Goal: Task Accomplishment & Management: Use online tool/utility

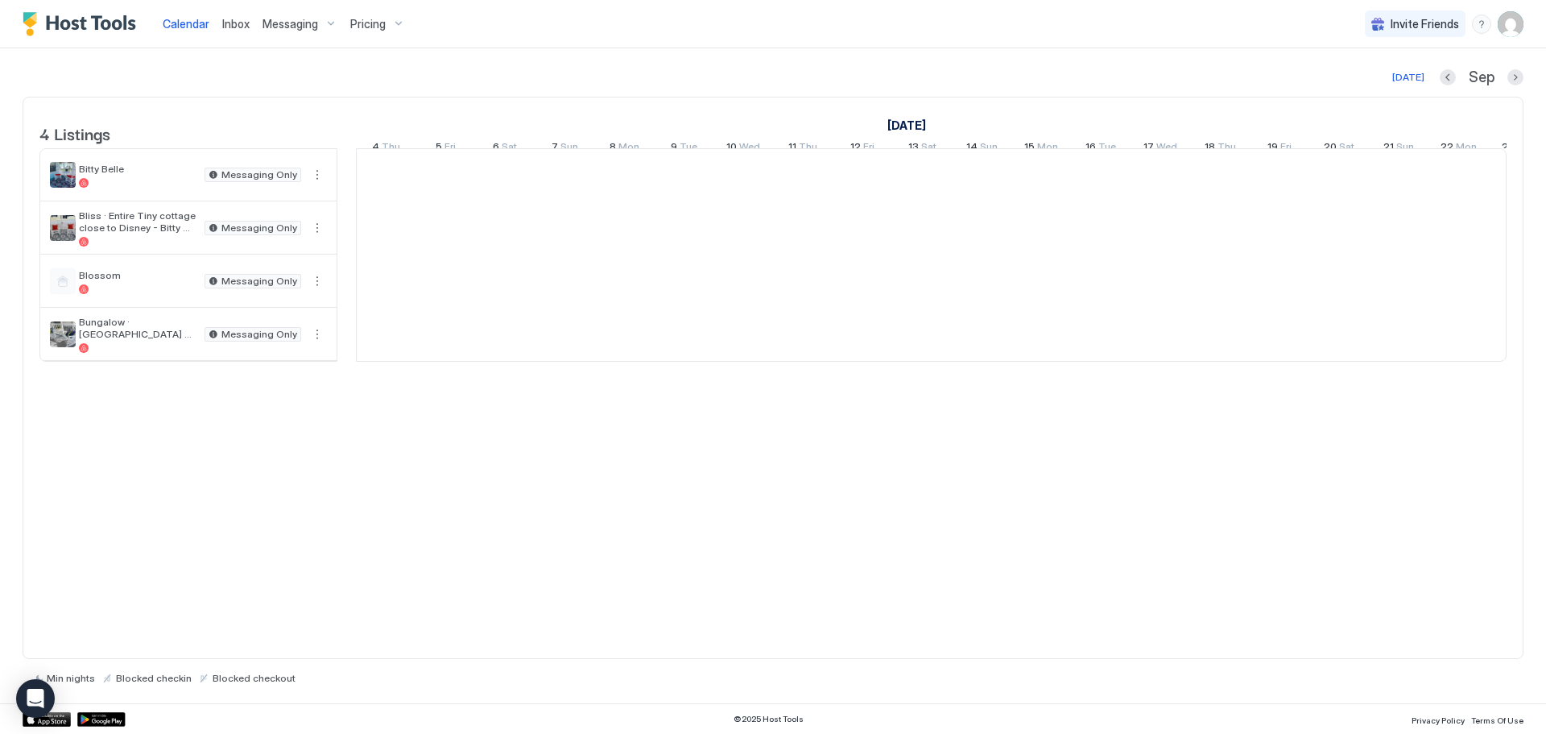
scroll to position [0, 895]
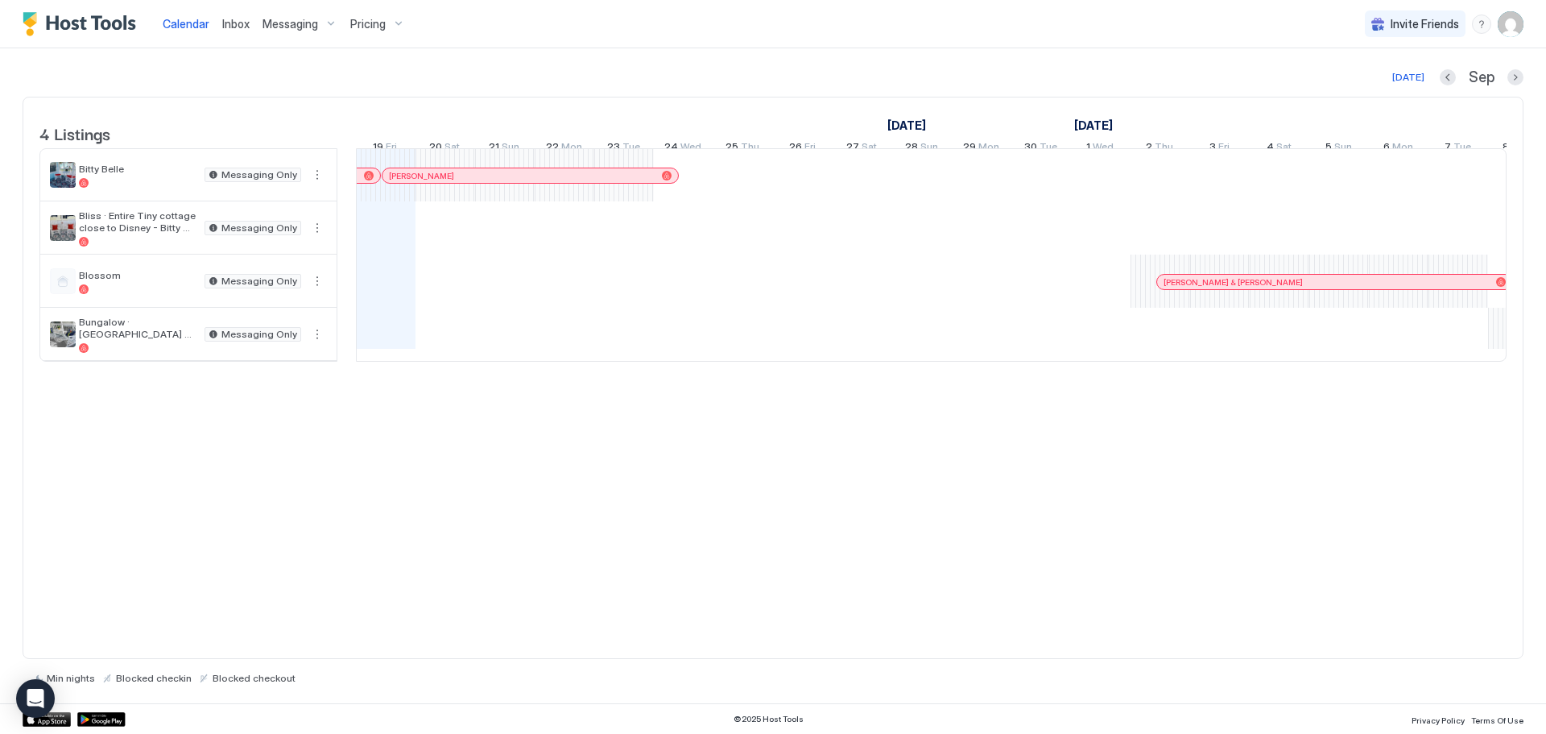
click at [275, 28] on span "Messaging" at bounding box center [290, 24] width 56 height 14
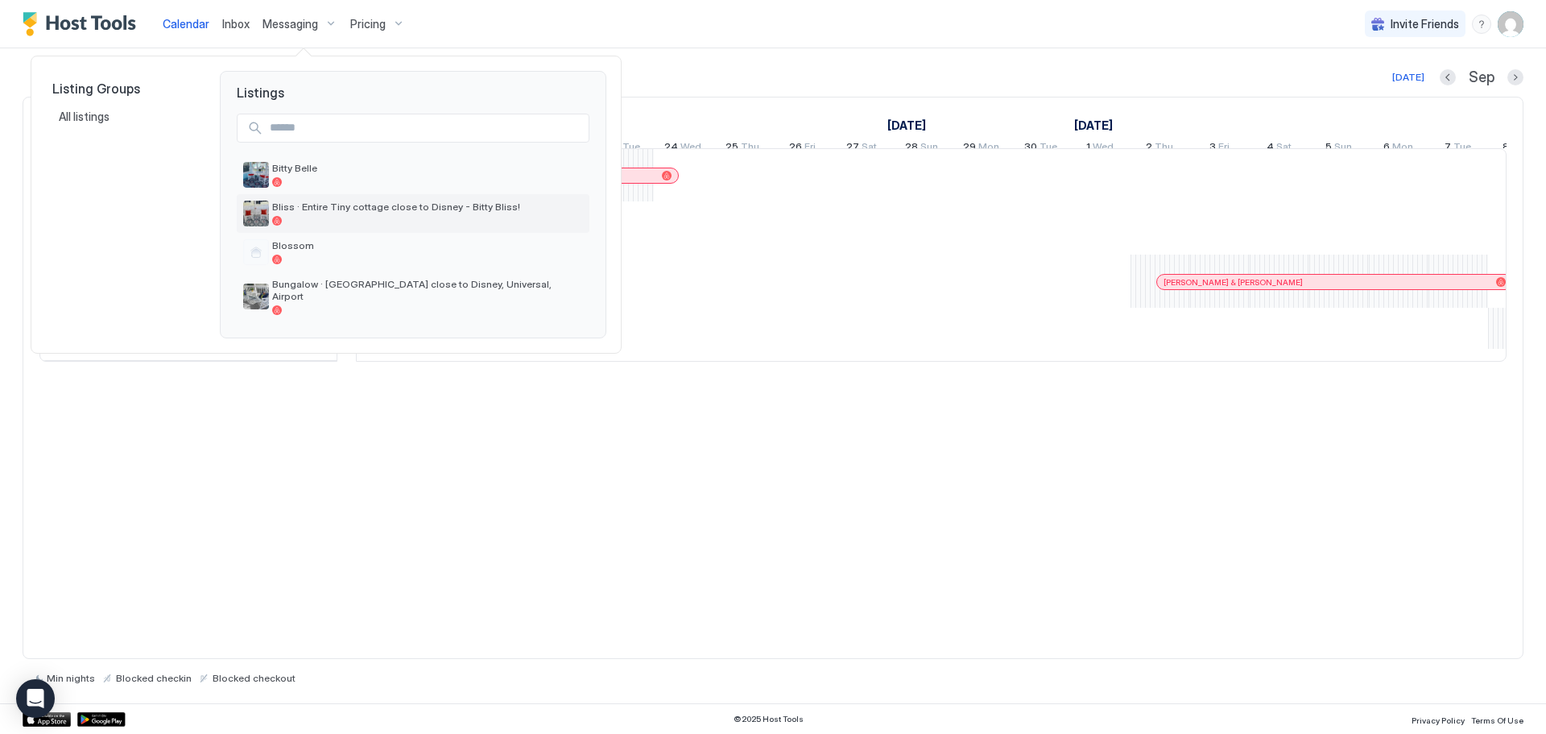
click at [296, 206] on span "Bliss · Entire Tiny cottage close to Disney - Bitty Bliss!" at bounding box center [427, 206] width 311 height 12
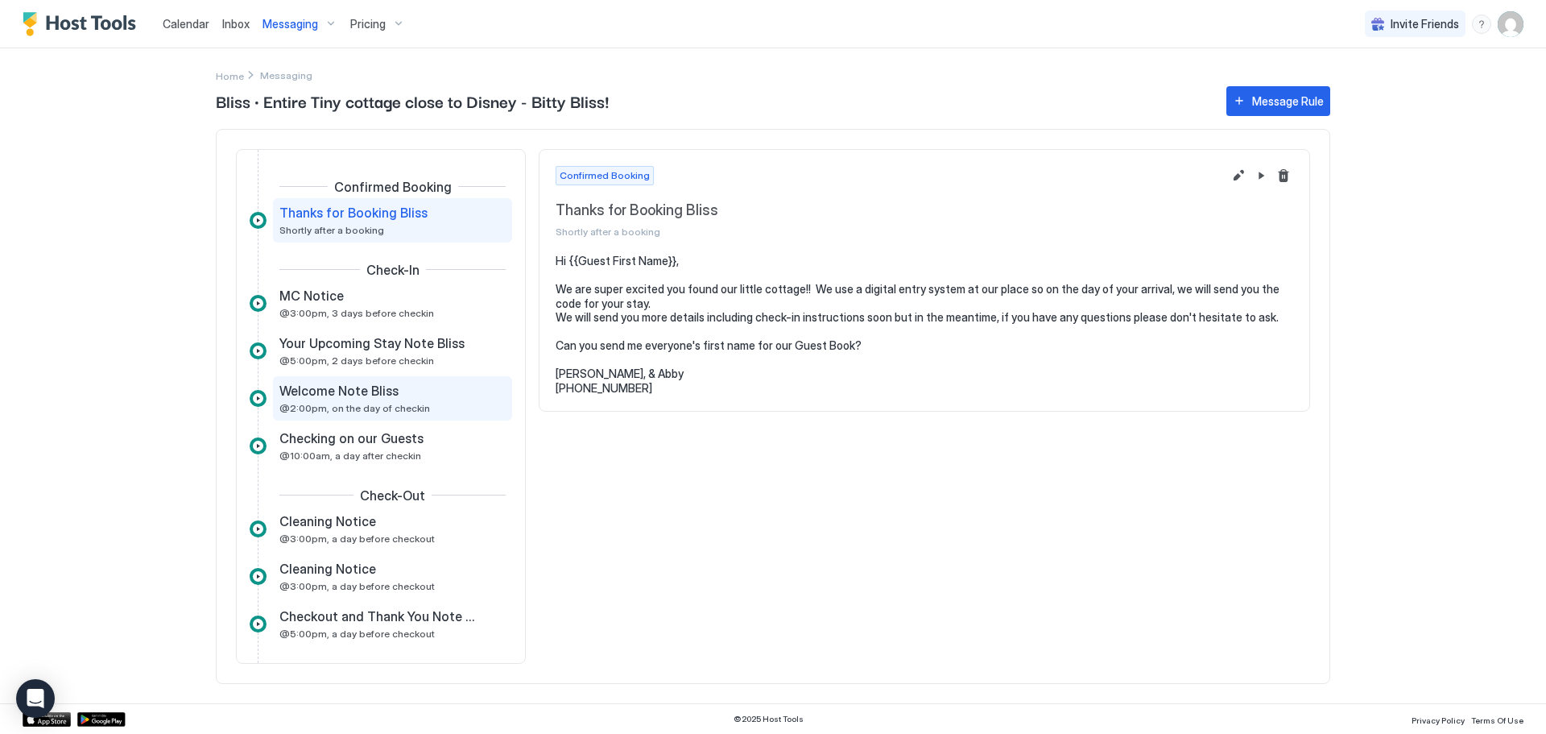
click at [308, 402] on span "@2:00pm, on the day of checkin" at bounding box center [354, 408] width 151 height 12
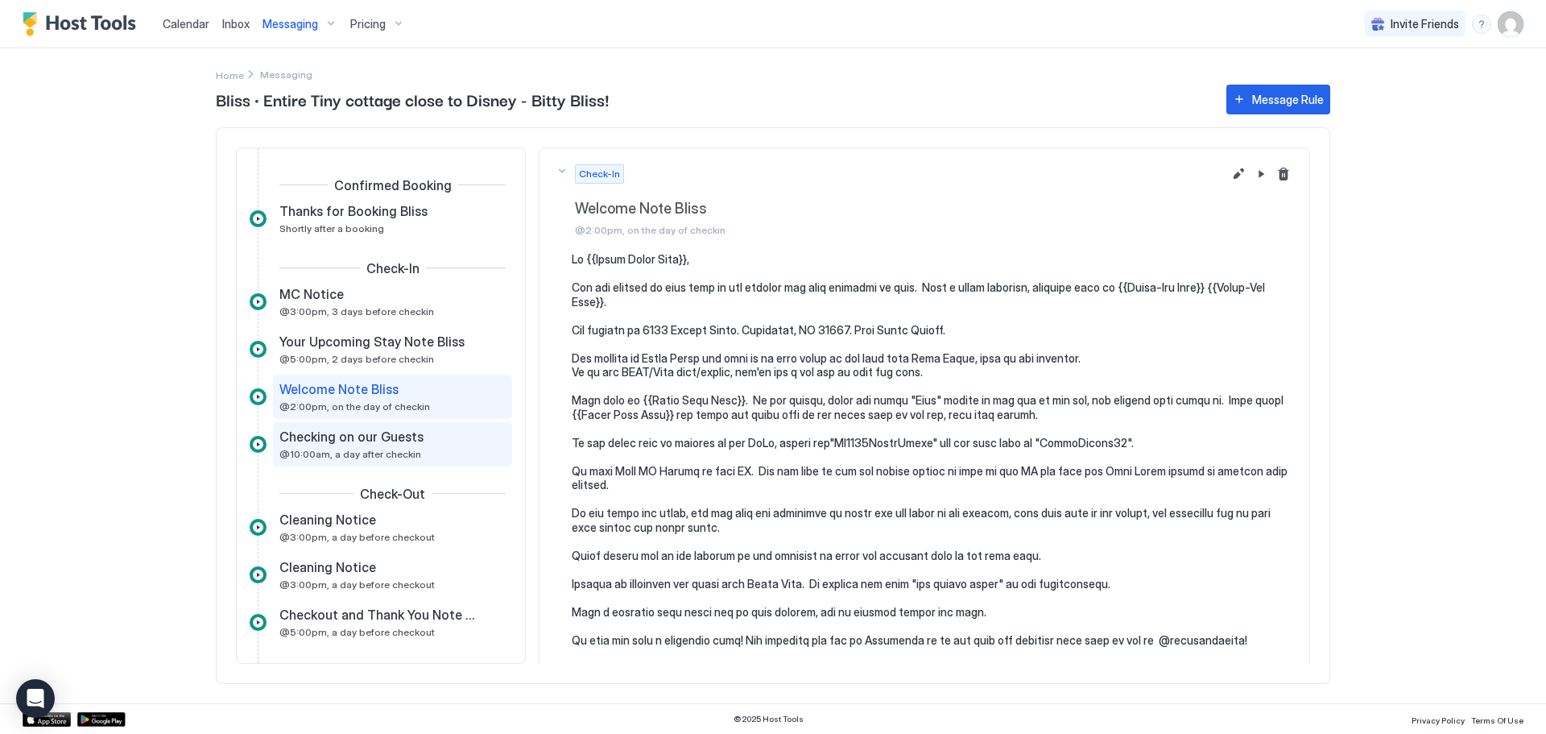
click at [306, 446] on div "Checking on our Guests @10:00am, a day after checkin" at bounding box center [381, 443] width 204 height 31
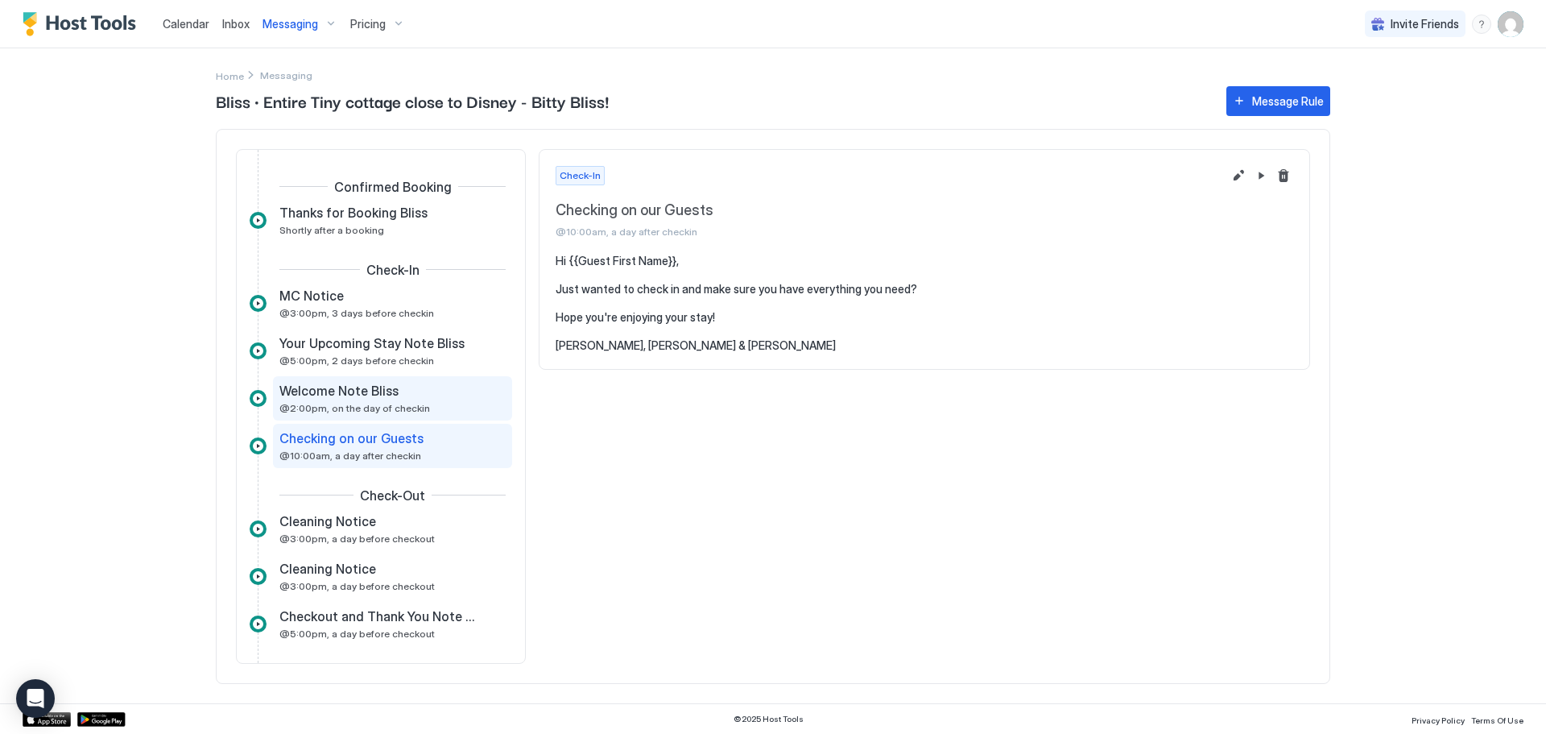
click at [324, 399] on div "Welcome Note Bliss @2:00pm, on the day of checkin" at bounding box center [381, 397] width 204 height 31
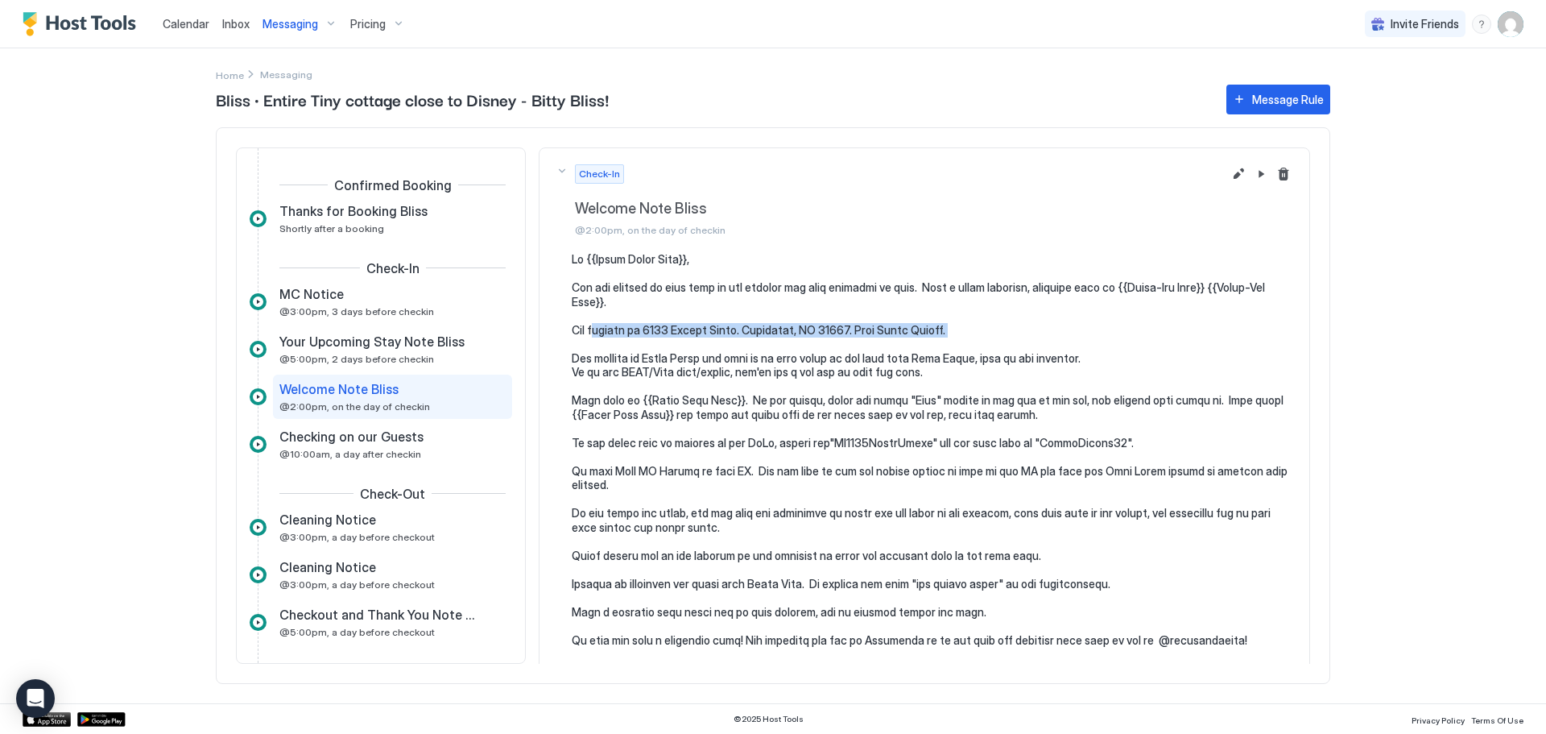
drag, startPoint x: 951, startPoint y: 330, endPoint x: 596, endPoint y: 335, distance: 355.1
click at [596, 335] on pre at bounding box center [932, 470] width 721 height 437
click at [574, 340] on pre at bounding box center [932, 470] width 721 height 437
drag, startPoint x: 577, startPoint y: 329, endPoint x: 961, endPoint y: 324, distance: 384.9
click at [961, 324] on pre at bounding box center [932, 470] width 721 height 437
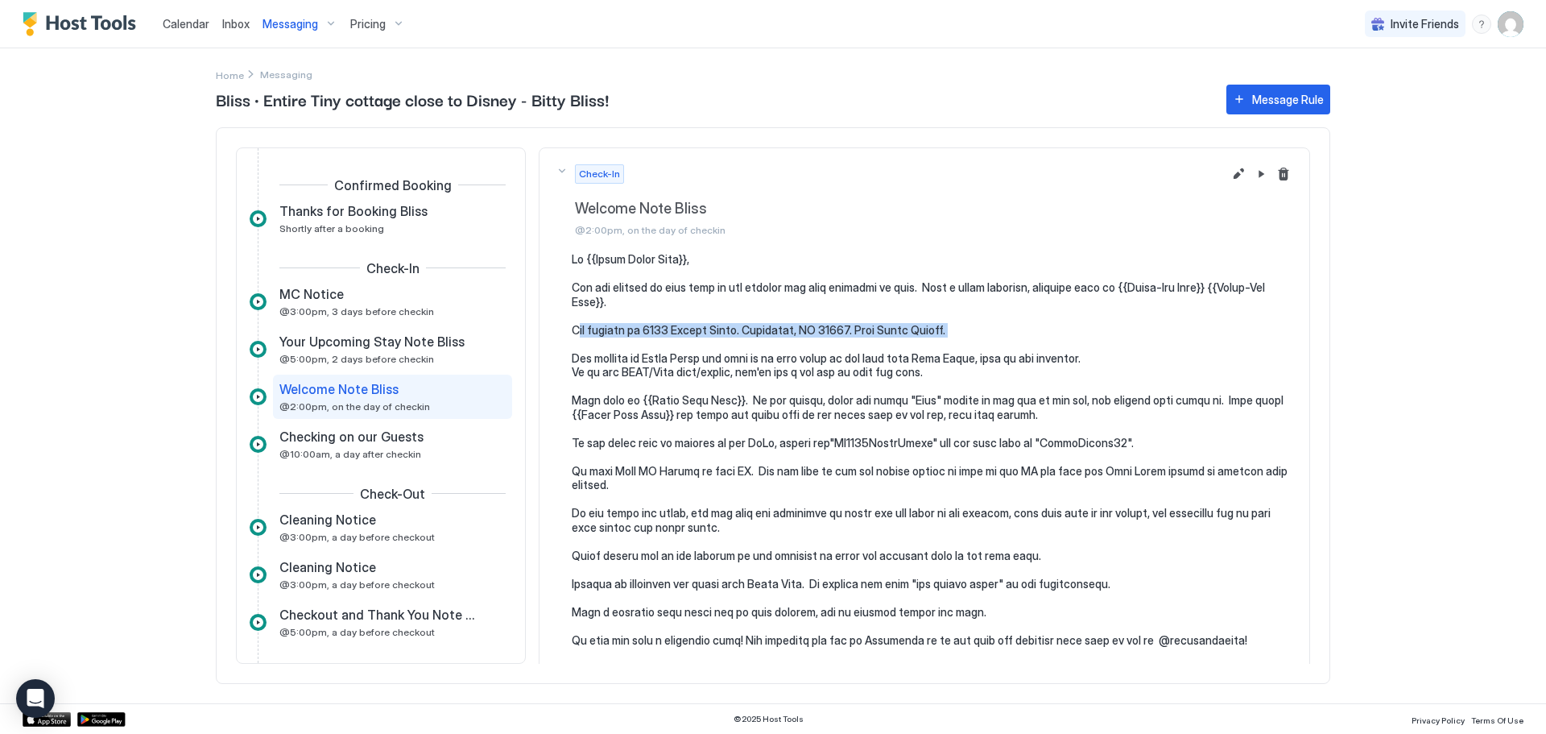
copy pre "ur address is [STREET_ADDRESS]. [GEOGRAPHIC_DATA], FL 34744. [GEOGRAPHIC_DATA]."
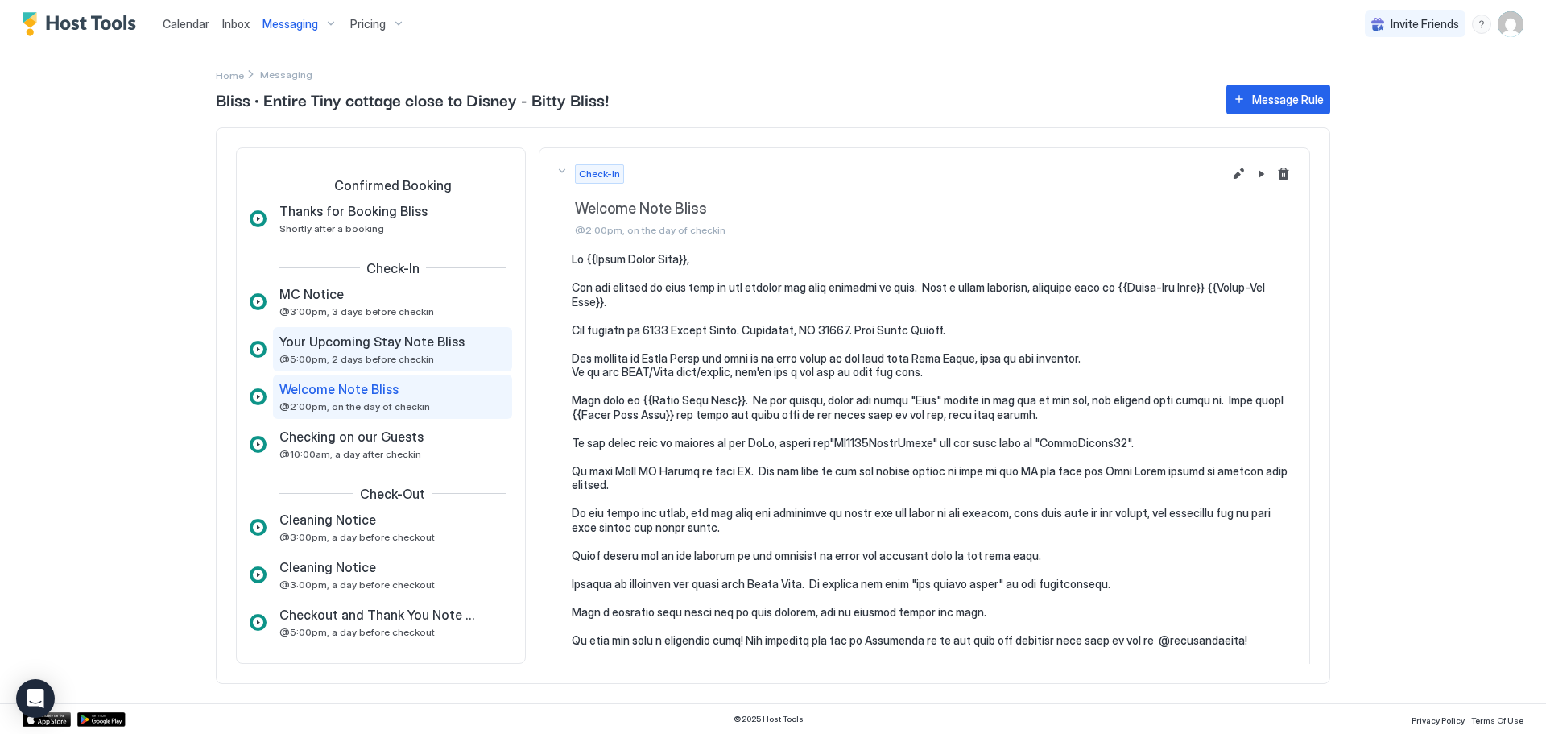
click at [362, 345] on span "Your Upcoming Stay Note Bliss" at bounding box center [371, 341] width 185 height 16
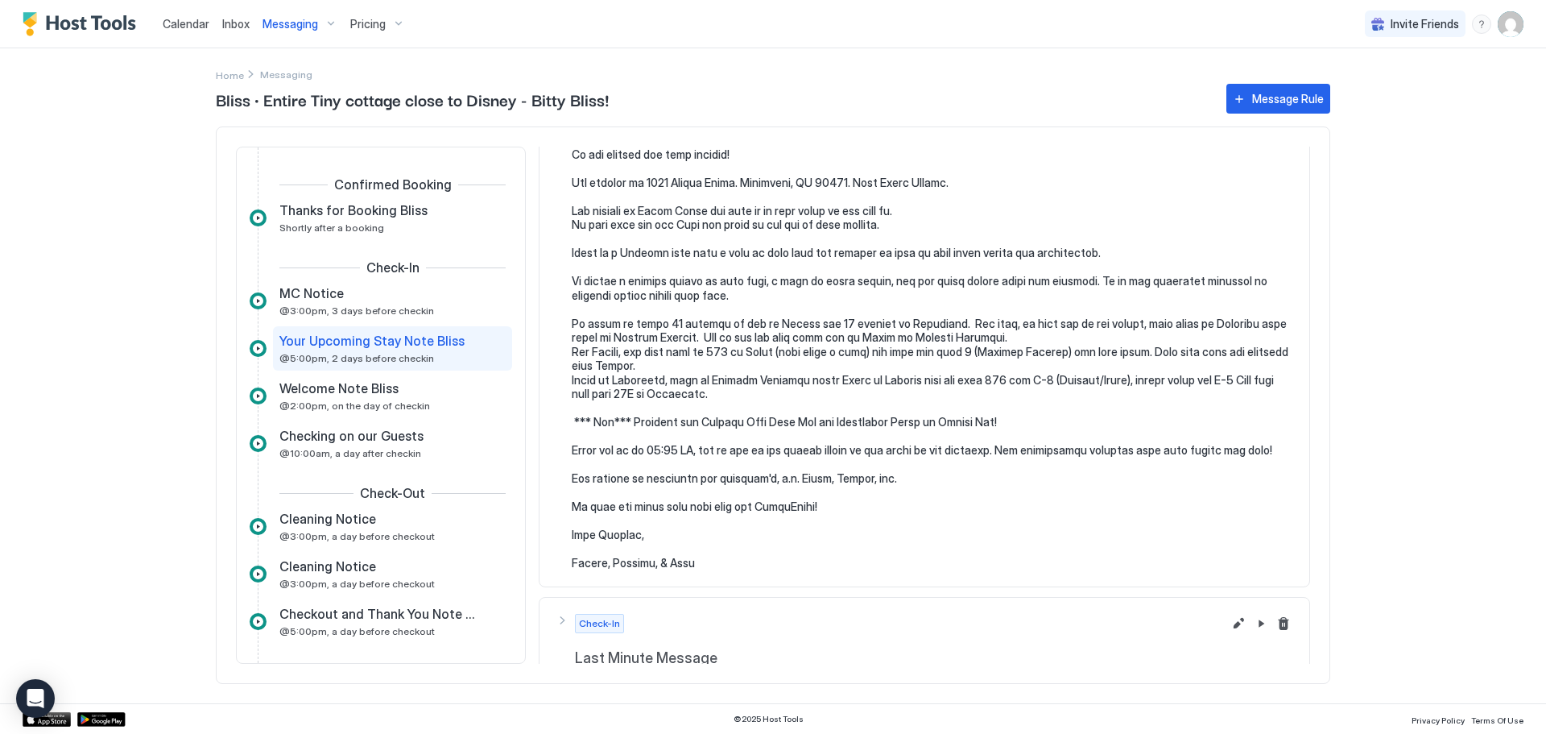
scroll to position [161, 0]
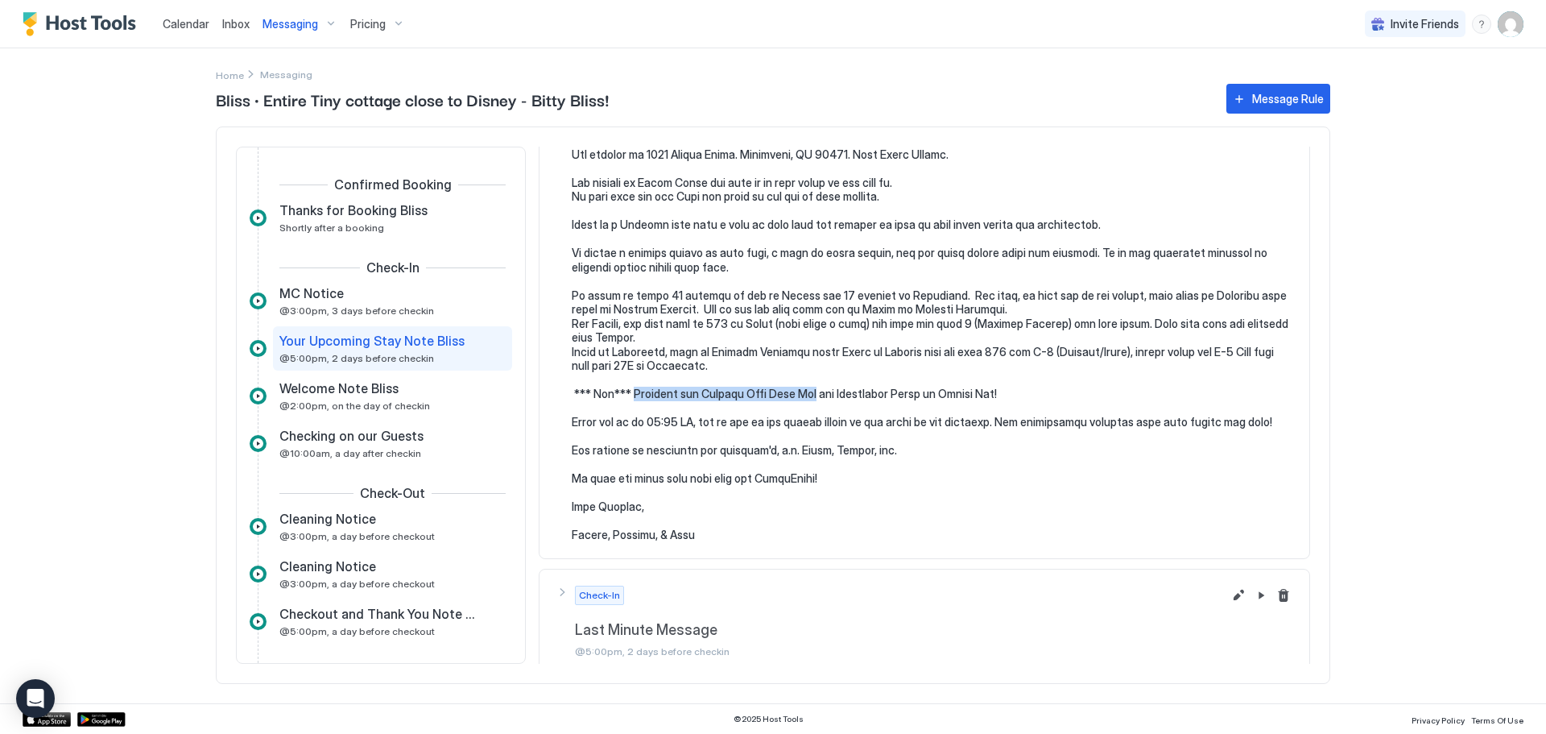
drag, startPoint x: 630, startPoint y: 395, endPoint x: 799, endPoint y: 397, distance: 168.3
click at [799, 397] on pre at bounding box center [932, 316] width 721 height 451
copy pre "Download the Visitor Toll Pass App"
